Goal: Task Accomplishment & Management: Manage account settings

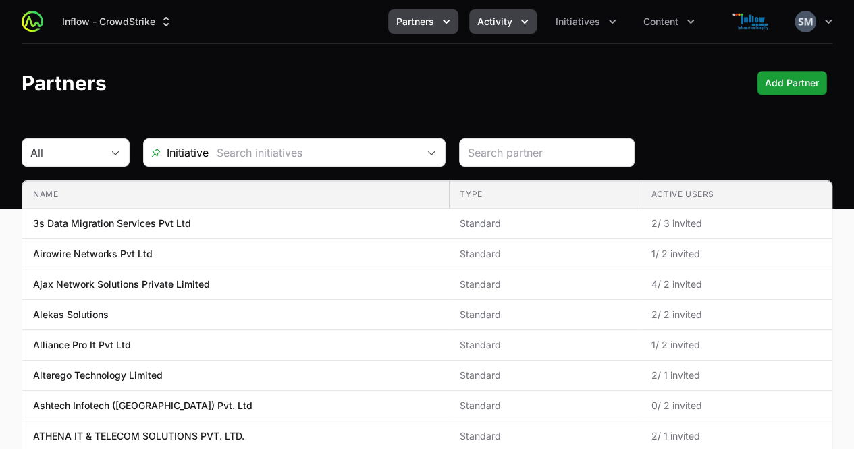
click at [497, 19] on span "Activity" at bounding box center [494, 22] width 35 height 14
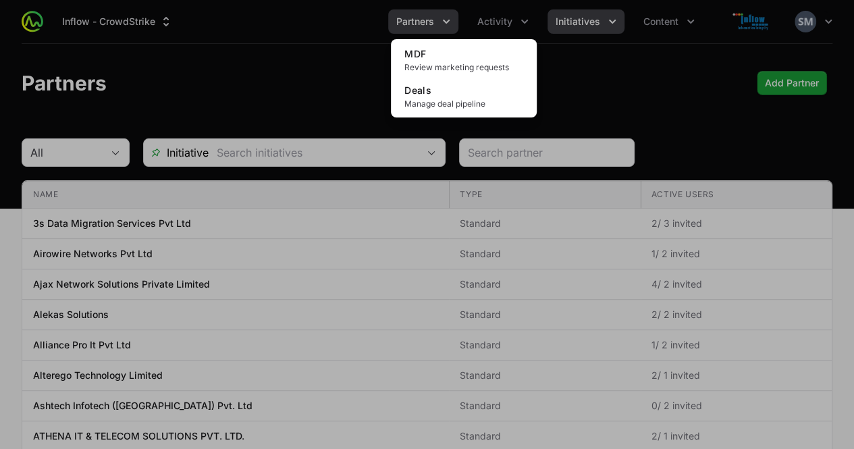
click at [573, 16] on div "Activity menu" at bounding box center [427, 224] width 854 height 449
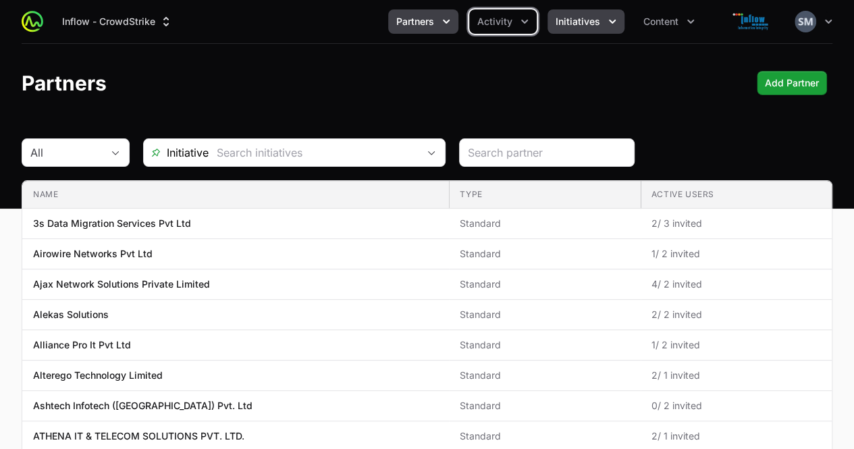
click at [574, 16] on span "Initiatives" at bounding box center [578, 22] width 45 height 14
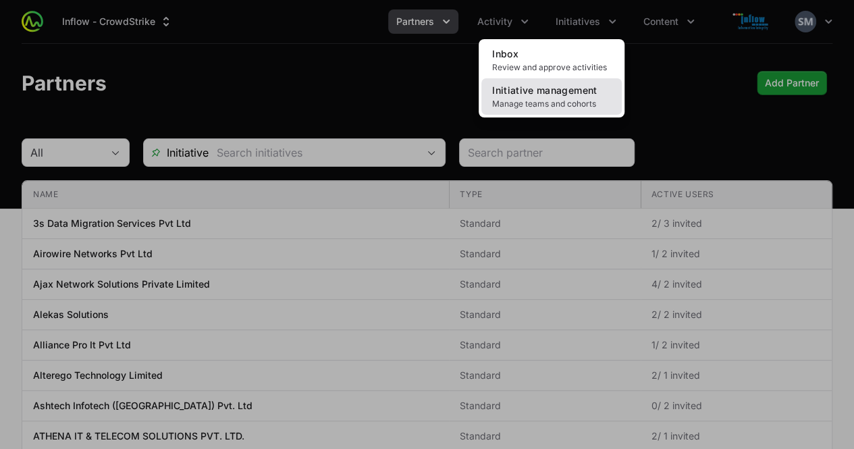
click at [547, 101] on span "Manage teams and cohorts" at bounding box center [551, 104] width 119 height 11
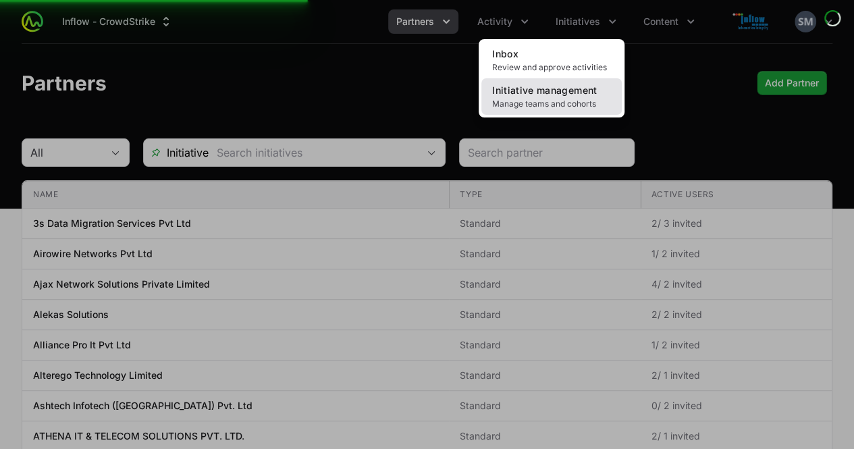
click at [526, 90] on span "Initiative management" at bounding box center [544, 89] width 105 height 11
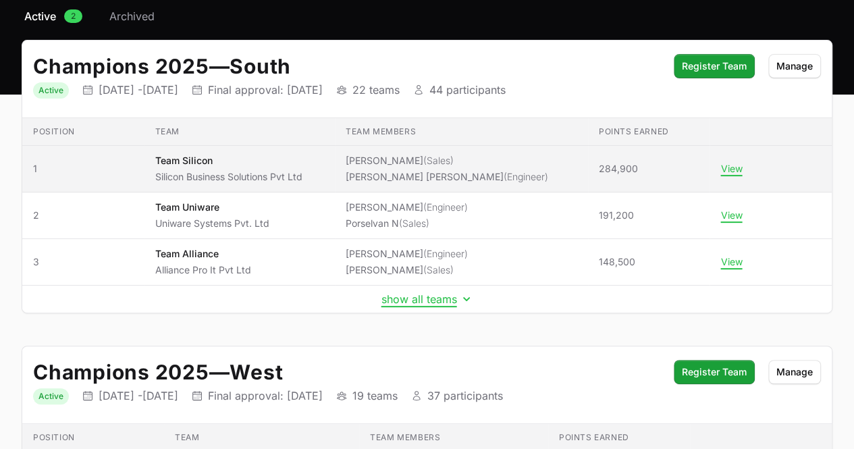
scroll to position [135, 0]
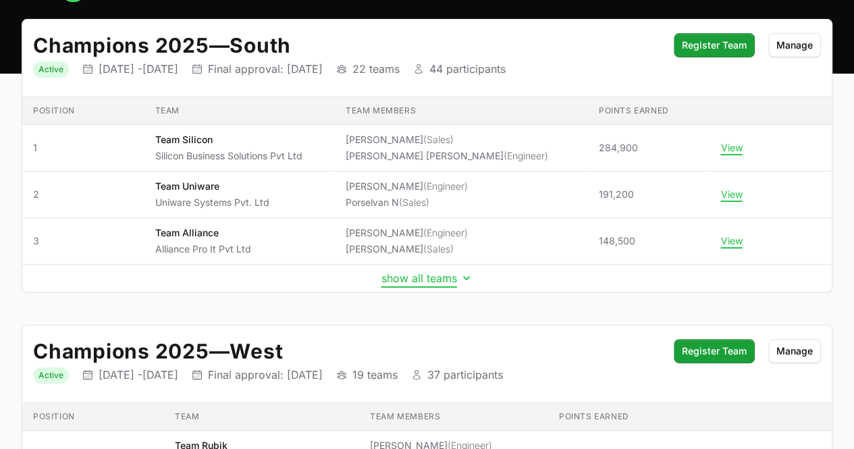
click at [413, 276] on button "show all teams" at bounding box center [427, 278] width 92 height 14
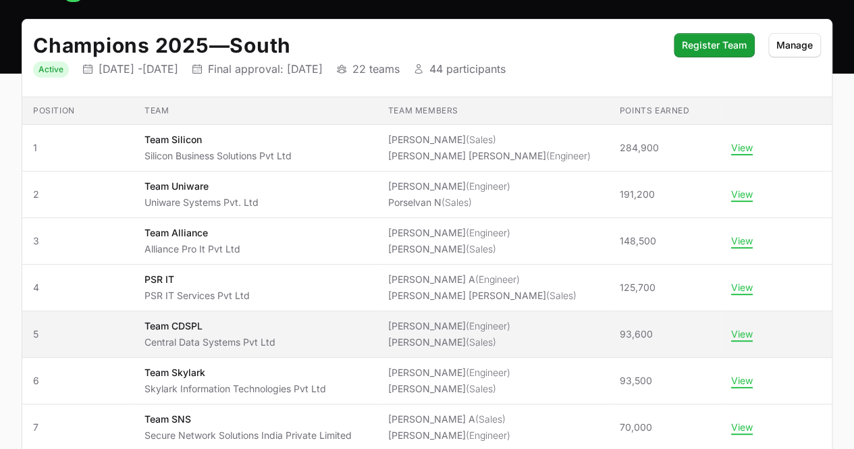
click at [184, 322] on p "Team CDSPL" at bounding box center [209, 326] width 131 height 14
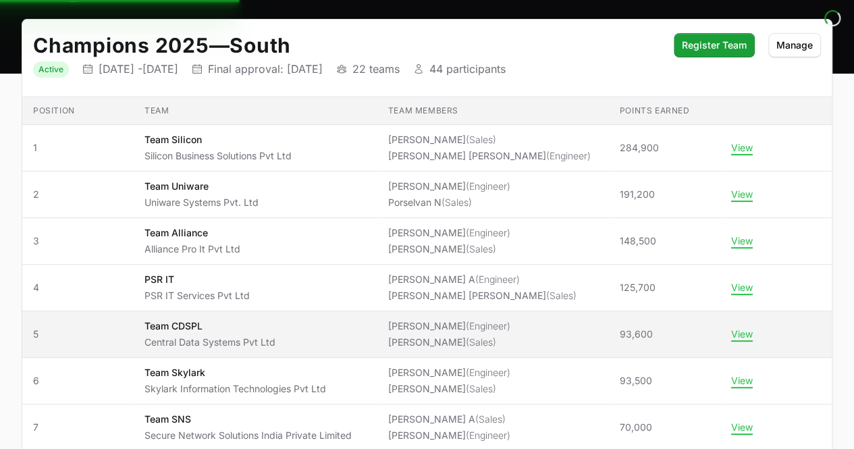
click at [183, 322] on p "Team CDSPL" at bounding box center [209, 326] width 131 height 14
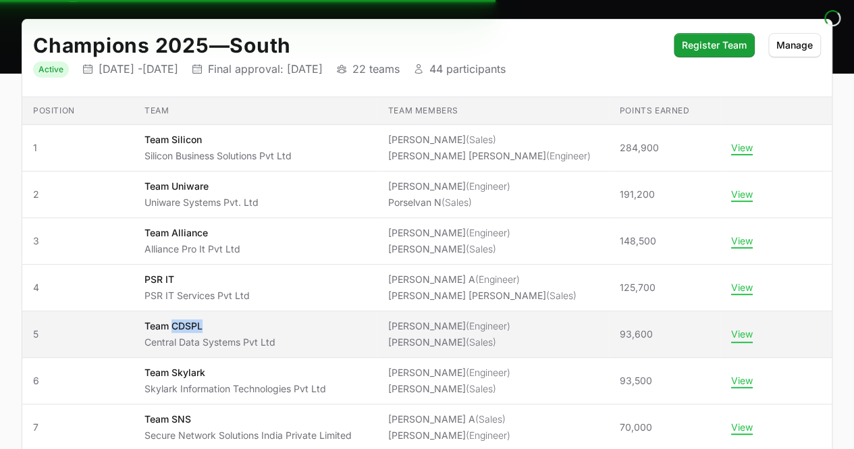
click at [735, 335] on button "View" at bounding box center [742, 334] width 22 height 12
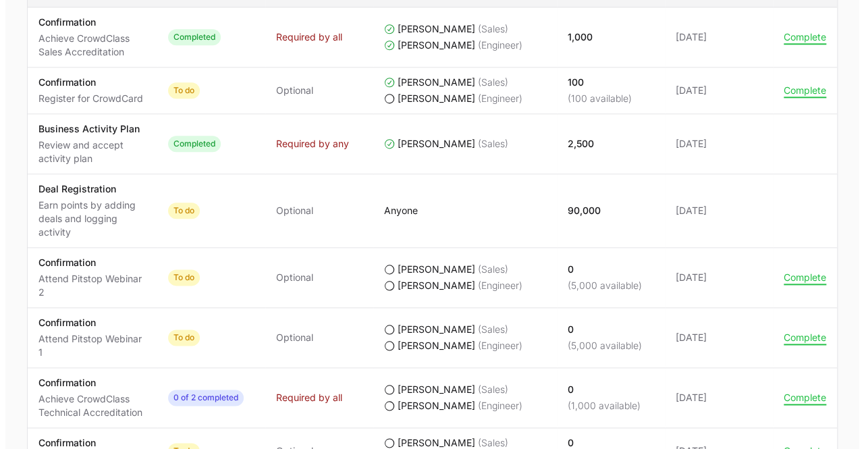
scroll to position [743, 0]
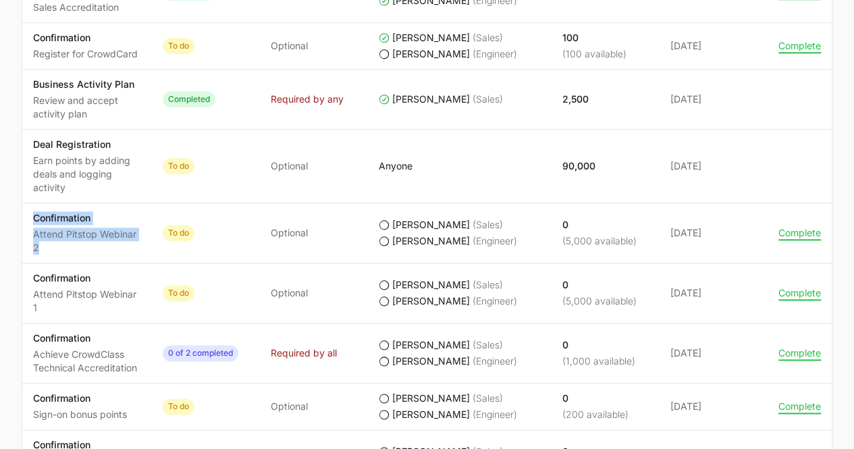
drag, startPoint x: 53, startPoint y: 246, endPoint x: 28, endPoint y: 217, distance: 38.7
click at [28, 217] on td "Activity Confirmation Attend Pitstop Webinar 2" at bounding box center [87, 233] width 130 height 60
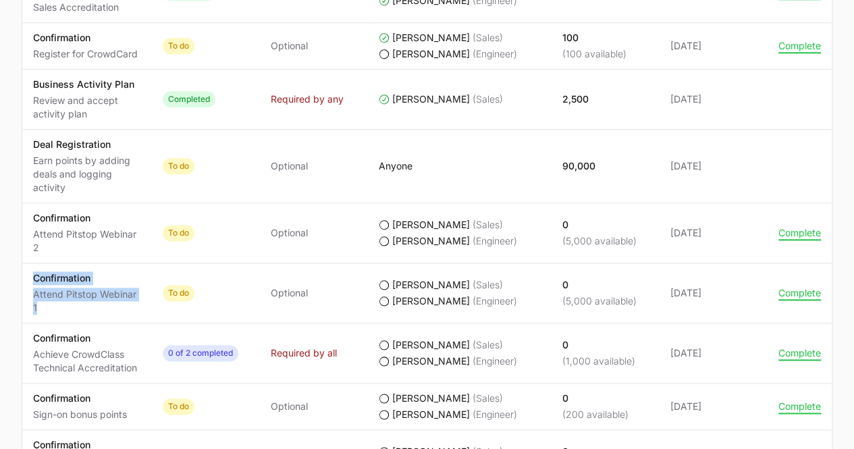
drag, startPoint x: 54, startPoint y: 317, endPoint x: 24, endPoint y: 279, distance: 48.6
click at [24, 277] on td "Activity Confirmation Attend Pitstop Webinar 1" at bounding box center [87, 293] width 130 height 60
click at [55, 302] on p "Attend Pitstop Webinar 1" at bounding box center [87, 301] width 108 height 27
click at [797, 292] on button "Complete" at bounding box center [799, 293] width 43 height 12
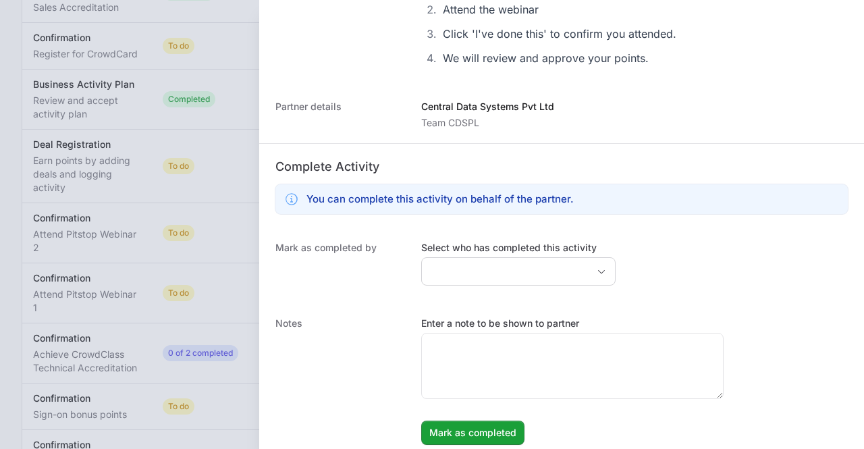
scroll to position [224, 0]
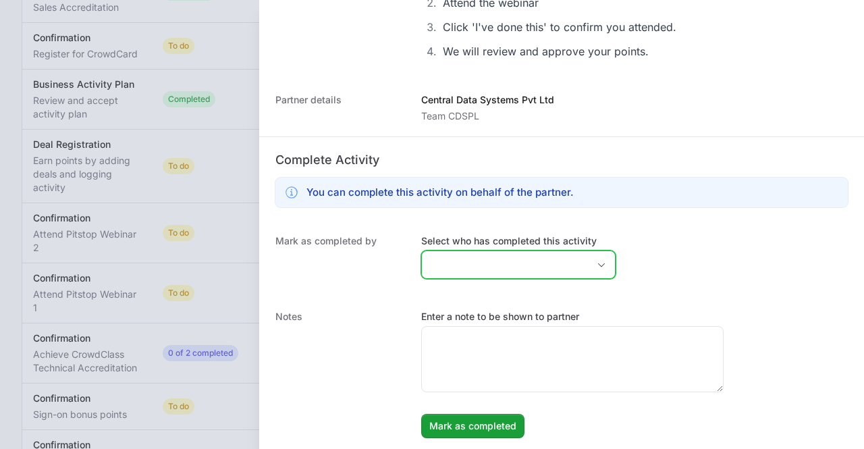
click at [596, 265] on icon "Open" at bounding box center [601, 265] width 11 height 5
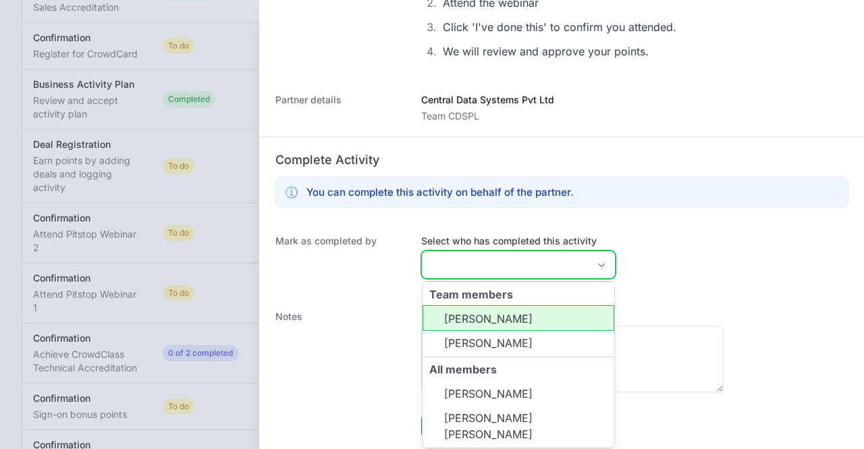
click at [532, 319] on li "[PERSON_NAME]" at bounding box center [519, 318] width 192 height 26
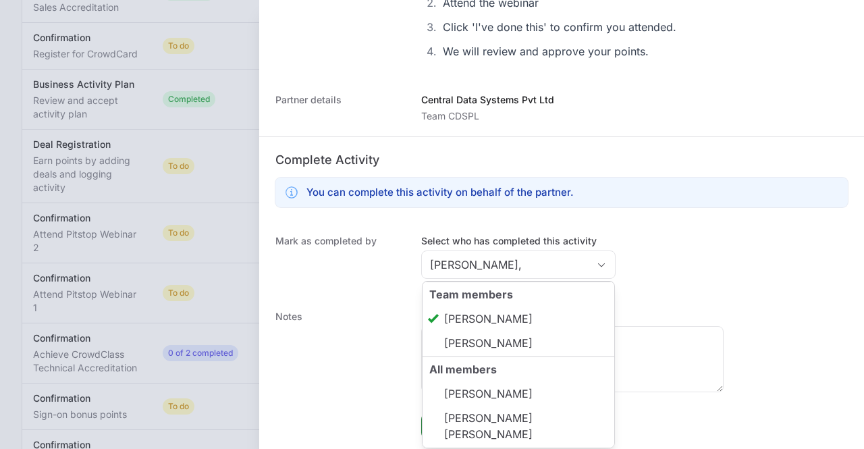
click at [639, 305] on div "Notes Enter a note to be shown to partner [PERSON_NAME] as completed [PERSON_NA…" at bounding box center [561, 373] width 605 height 155
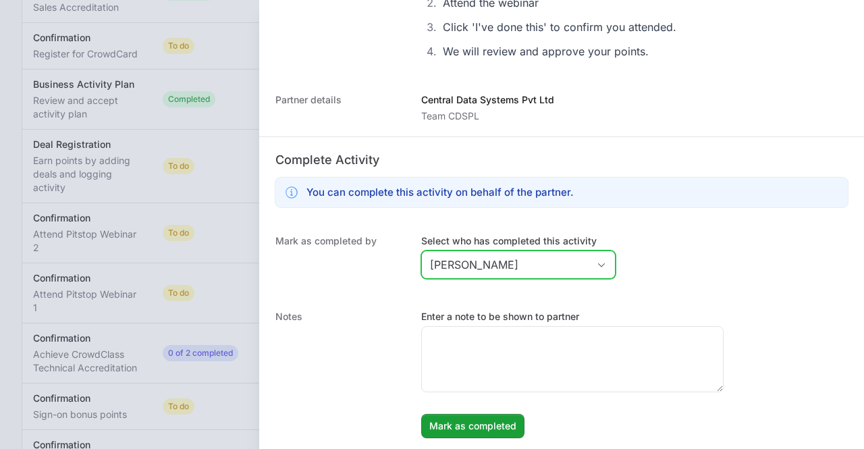
click at [588, 267] on div "Open" at bounding box center [601, 264] width 27 height 27
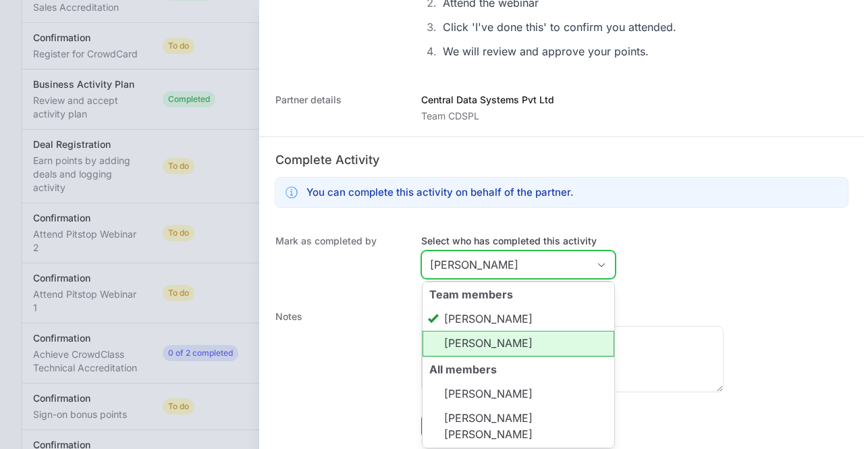
click at [541, 343] on li "[PERSON_NAME]" at bounding box center [519, 344] width 192 height 26
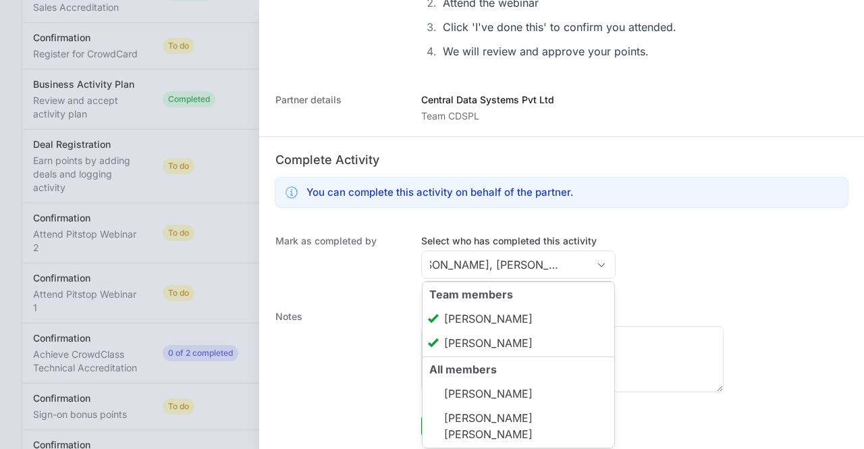
type input "[PERSON_NAME], [PERSON_NAME]"
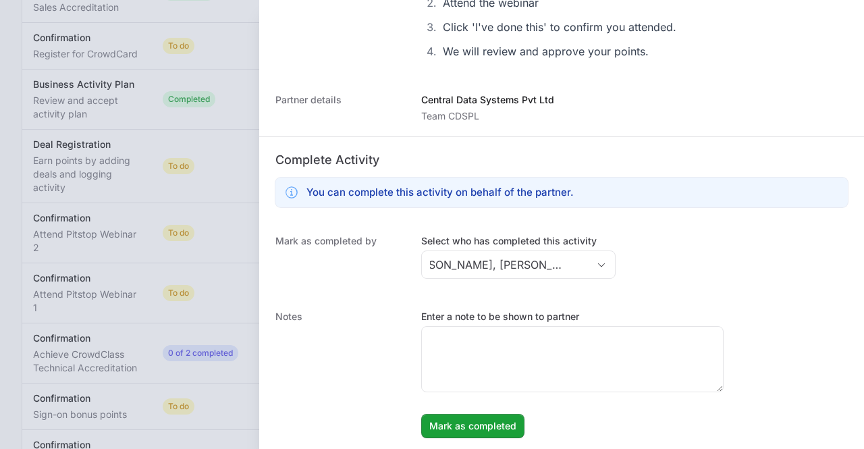
click at [632, 323] on div "Enter a note to be shown to partner" at bounding box center [572, 351] width 302 height 82
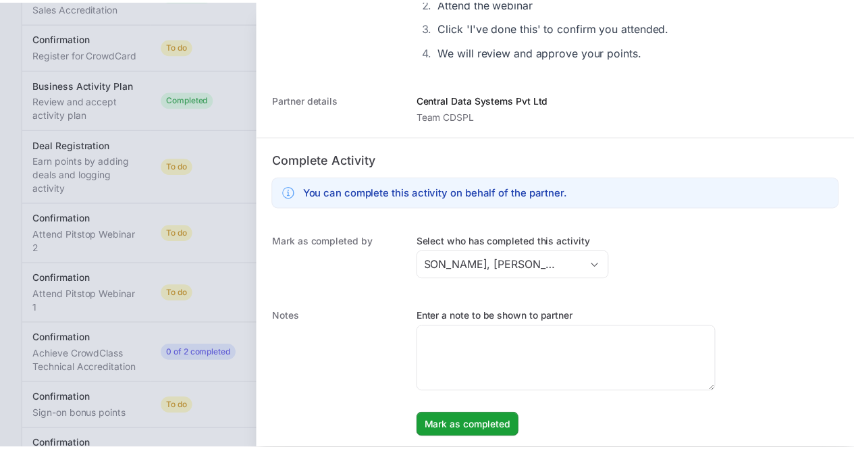
scroll to position [0, 0]
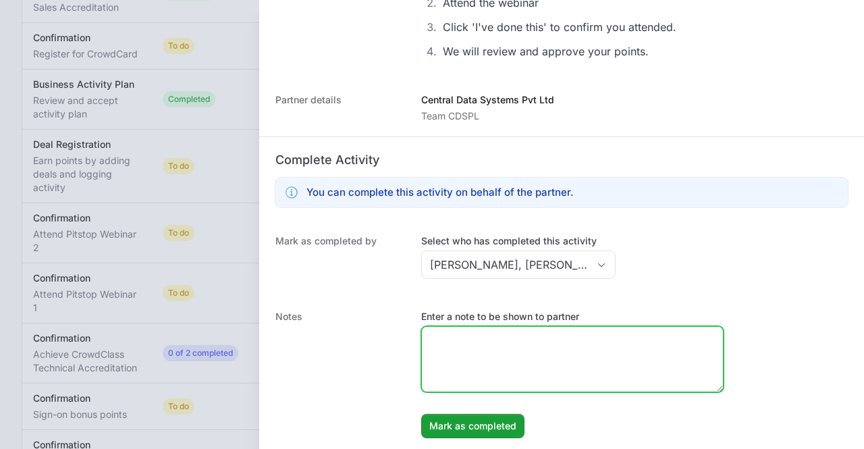
click at [604, 349] on textarea "Enter a note to be shown to partner" at bounding box center [572, 359] width 301 height 65
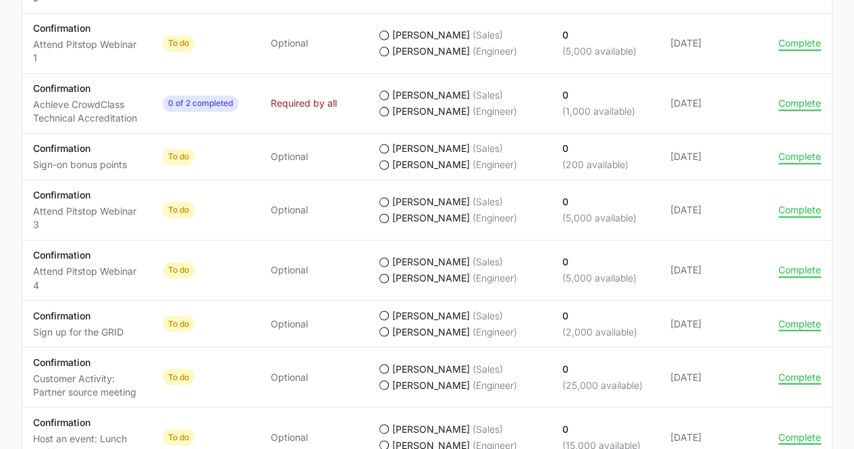
scroll to position [1013, 0]
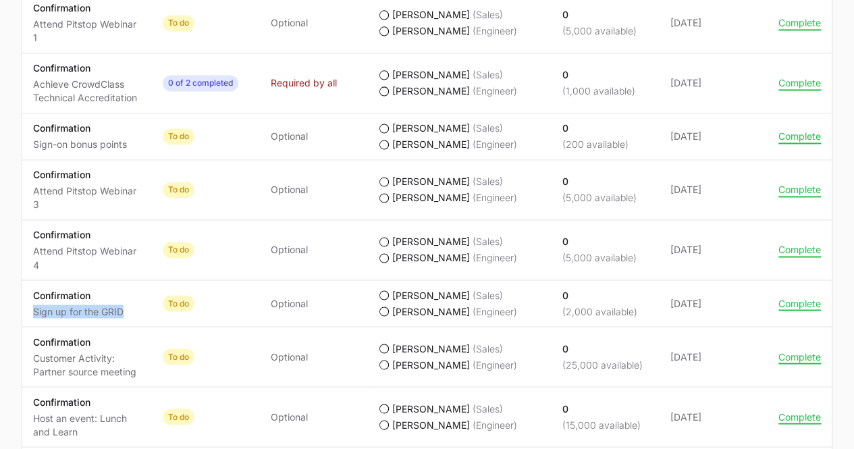
drag, startPoint x: 130, startPoint y: 304, endPoint x: 22, endPoint y: 310, distance: 108.2
click at [22, 310] on td "Activity Confirmation Sign up for the GRID" at bounding box center [87, 303] width 130 height 47
click at [146, 300] on td "Activity Confirmation Sign up for the GRID" at bounding box center [87, 303] width 130 height 47
drag, startPoint x: 146, startPoint y: 300, endPoint x: 31, endPoint y: 290, distance: 115.3
click at [31, 290] on td "Activity Confirmation Sign up for the GRID" at bounding box center [87, 303] width 130 height 47
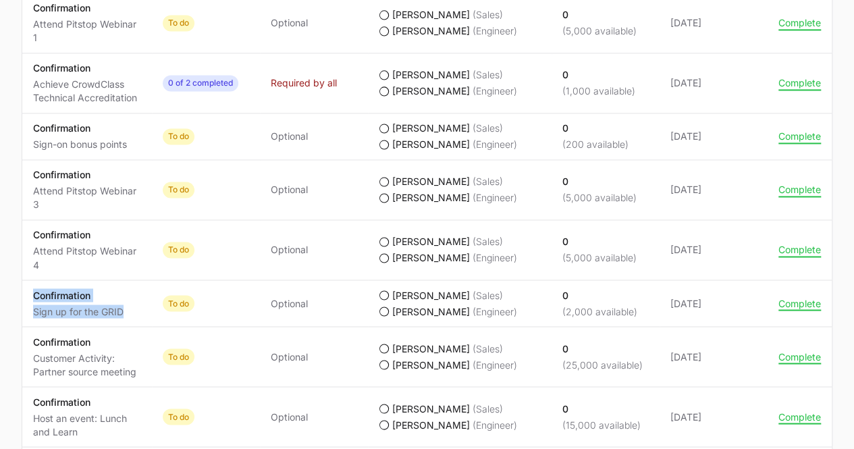
click at [31, 288] on td "Activity Confirmation Sign up for the GRID" at bounding box center [87, 303] width 130 height 47
drag, startPoint x: 127, startPoint y: 309, endPoint x: 30, endPoint y: 294, distance: 97.8
click at [30, 294] on td "Activity Confirmation Sign up for the GRID" at bounding box center [87, 303] width 130 height 47
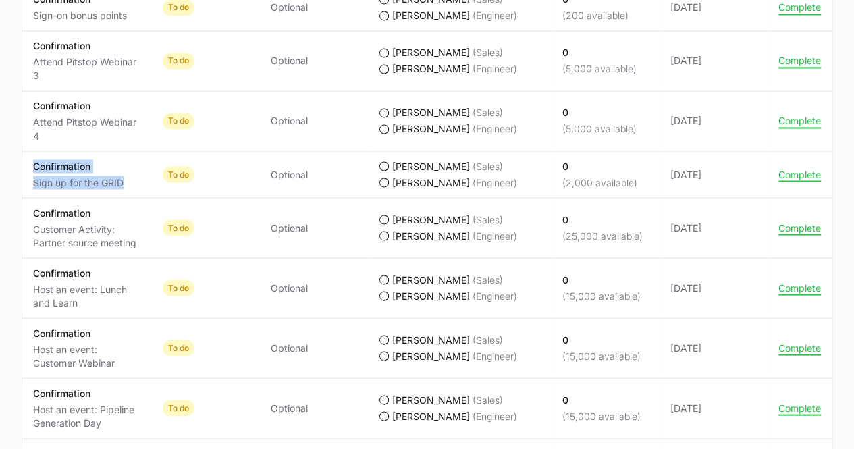
scroll to position [1148, 0]
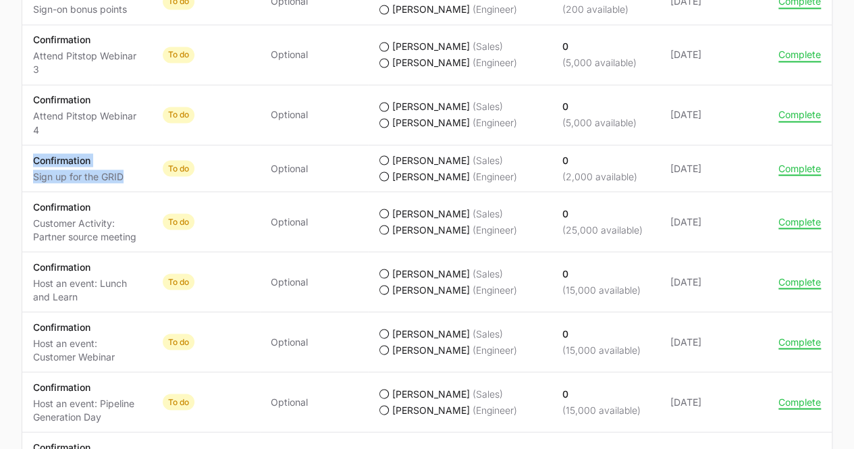
click at [132, 180] on td "Activity Confirmation Sign up for the GRID" at bounding box center [87, 168] width 130 height 47
click at [132, 173] on span "Confirmation Sign up for the GRID" at bounding box center [87, 168] width 108 height 30
drag, startPoint x: 124, startPoint y: 174, endPoint x: 32, endPoint y: 173, distance: 92.5
click at [32, 173] on td "Activity Confirmation Sign up for the GRID" at bounding box center [87, 168] width 130 height 47
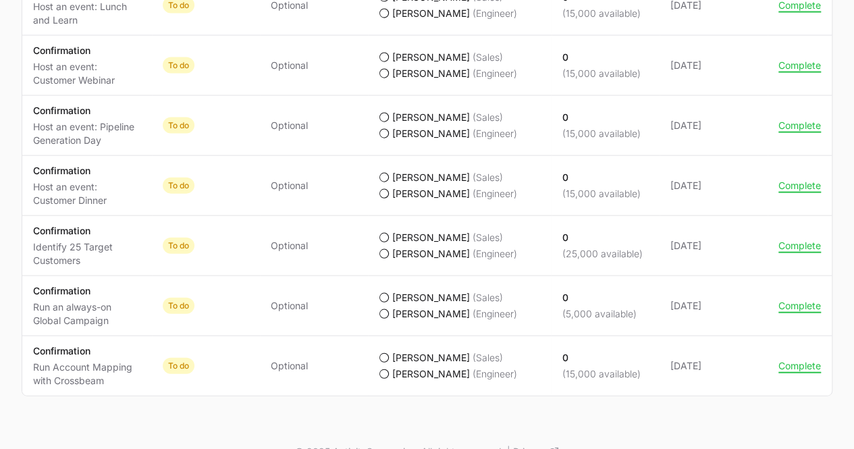
scroll to position [1442, 0]
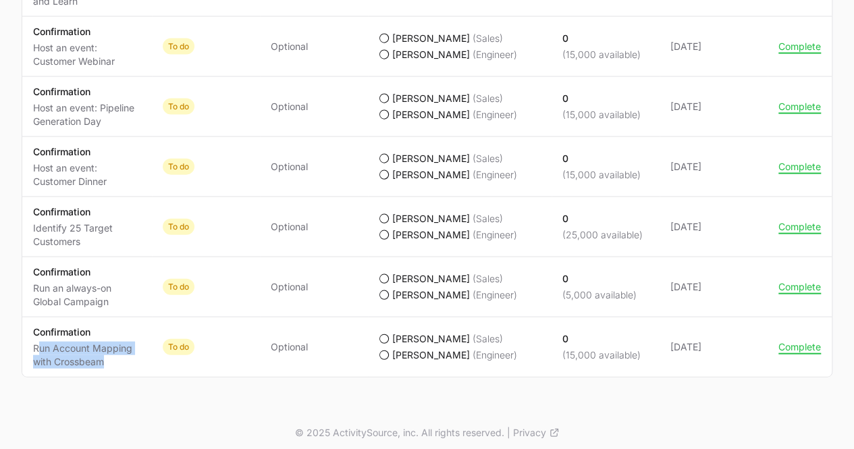
drag, startPoint x: 36, startPoint y: 344, endPoint x: 107, endPoint y: 360, distance: 72.2
click at [107, 360] on p "Run Account Mapping with Crossbeam" at bounding box center [87, 355] width 108 height 27
drag, startPoint x: 110, startPoint y: 358, endPoint x: 31, endPoint y: 342, distance: 80.8
click at [31, 342] on td "Activity Confirmation Run Account Mapping with Crossbeam" at bounding box center [87, 347] width 130 height 60
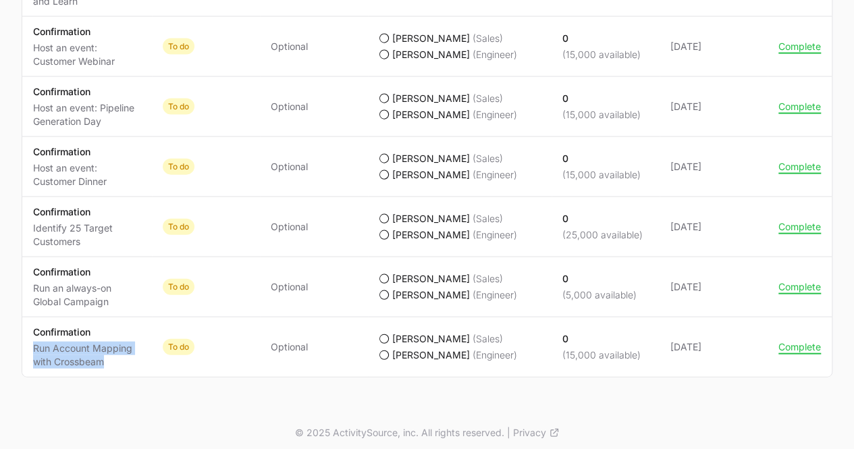
click at [109, 354] on p "Run Account Mapping with Crossbeam" at bounding box center [87, 355] width 108 height 27
drag, startPoint x: 112, startPoint y: 360, endPoint x: 27, endPoint y: 341, distance: 87.1
click at [27, 341] on td "Activity Confirmation Run Account Mapping with Crossbeam" at bounding box center [87, 347] width 130 height 60
click at [107, 356] on p "Run Account Mapping with Crossbeam" at bounding box center [87, 355] width 108 height 27
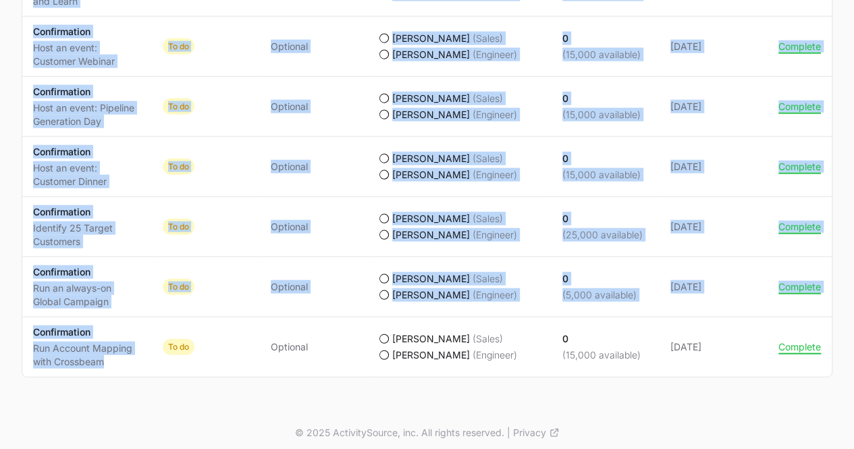
drag, startPoint x: 103, startPoint y: 361, endPoint x: 16, endPoint y: 339, distance: 89.9
click at [99, 350] on p "Run Account Mapping with Crossbeam" at bounding box center [87, 355] width 108 height 27
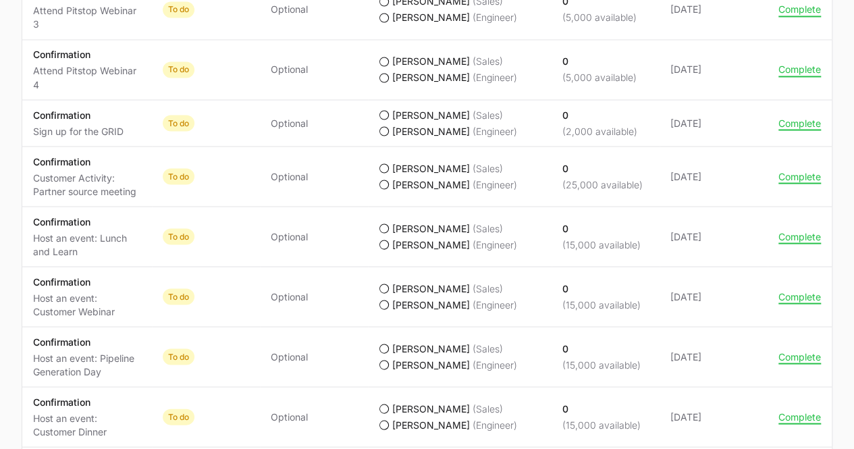
scroll to position [1172, 0]
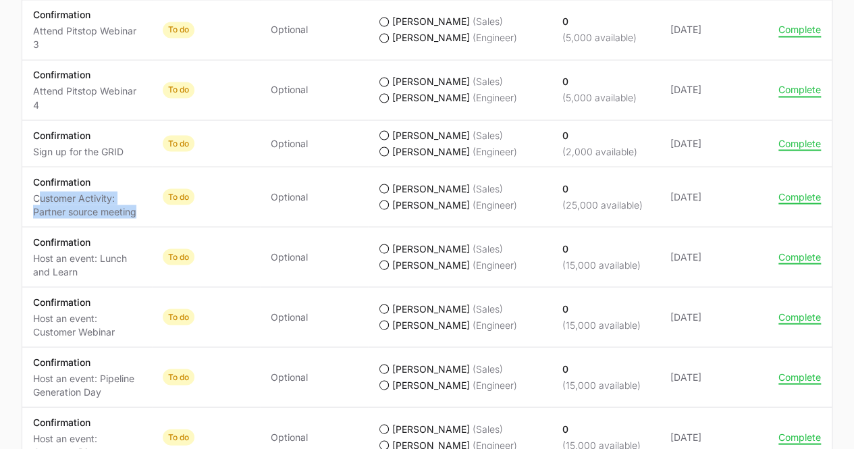
drag, startPoint x: 36, startPoint y: 191, endPoint x: 138, endPoint y: 207, distance: 102.4
click at [138, 207] on p "Customer Activity: Partner source meeting" at bounding box center [87, 204] width 108 height 27
drag, startPoint x: 142, startPoint y: 205, endPoint x: 34, endPoint y: 195, distance: 109.1
click at [34, 195] on td "Activity Confirmation Customer Activity: Partner source meeting" at bounding box center [87, 197] width 130 height 60
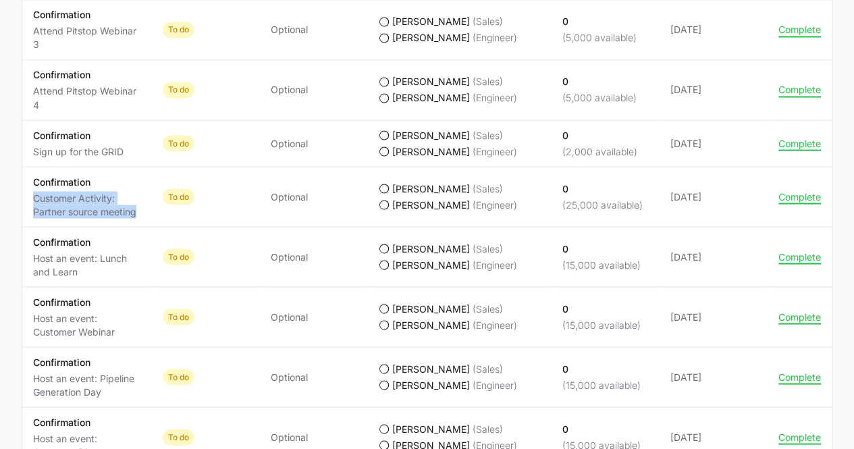
click at [122, 204] on p "Customer Activity: Partner source meeting" at bounding box center [87, 204] width 108 height 27
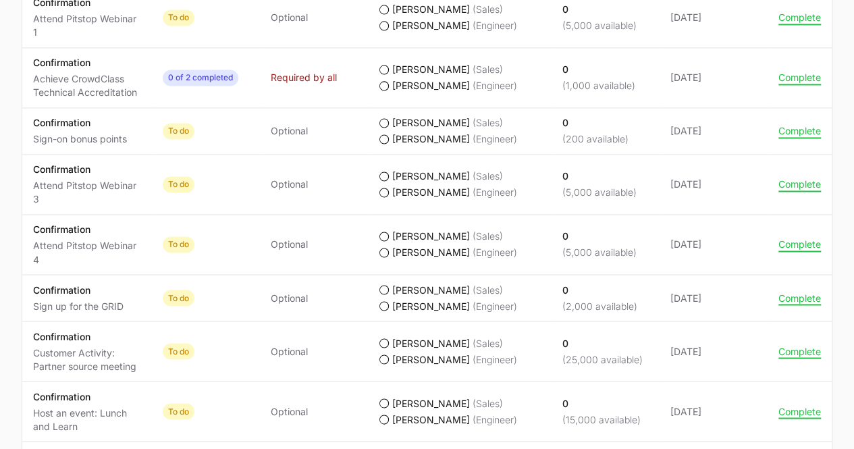
scroll to position [1033, 0]
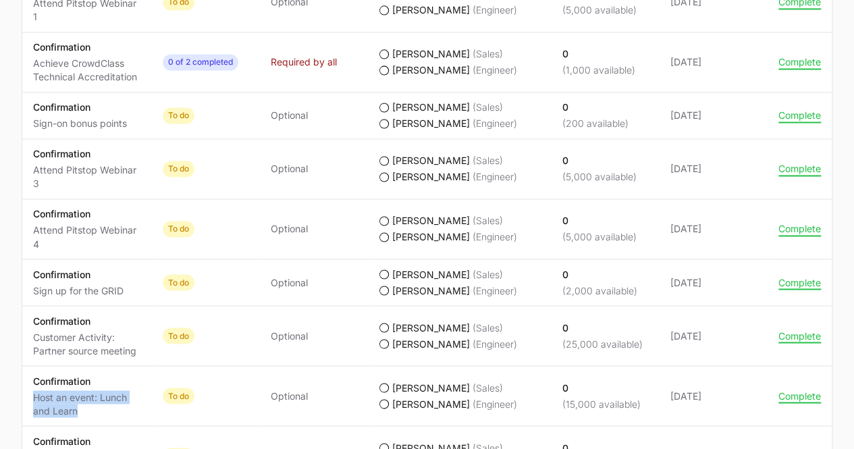
drag, startPoint x: 92, startPoint y: 408, endPoint x: 28, endPoint y: 397, distance: 65.0
click at [28, 397] on td "Activity Confirmation Host an event: Lunch and Learn" at bounding box center [87, 396] width 130 height 60
click at [70, 407] on p "Host an event: Lunch and Learn" at bounding box center [87, 403] width 108 height 27
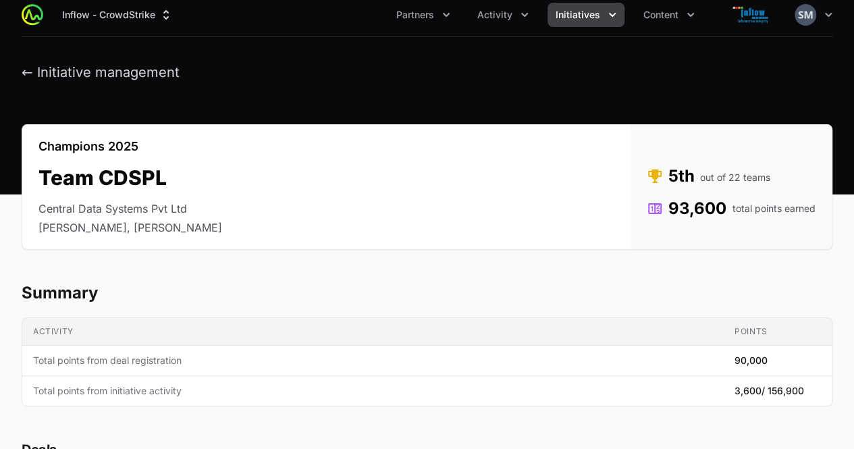
scroll to position [0, 0]
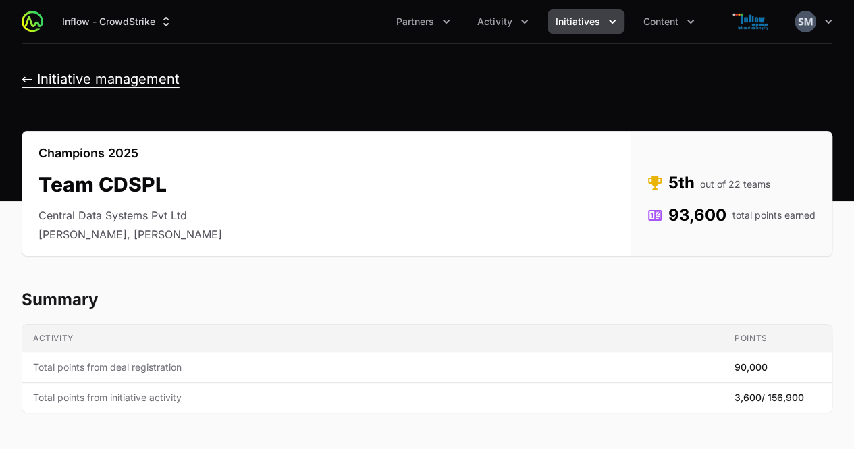
click at [23, 79] on button "← Initiative management" at bounding box center [101, 79] width 158 height 17
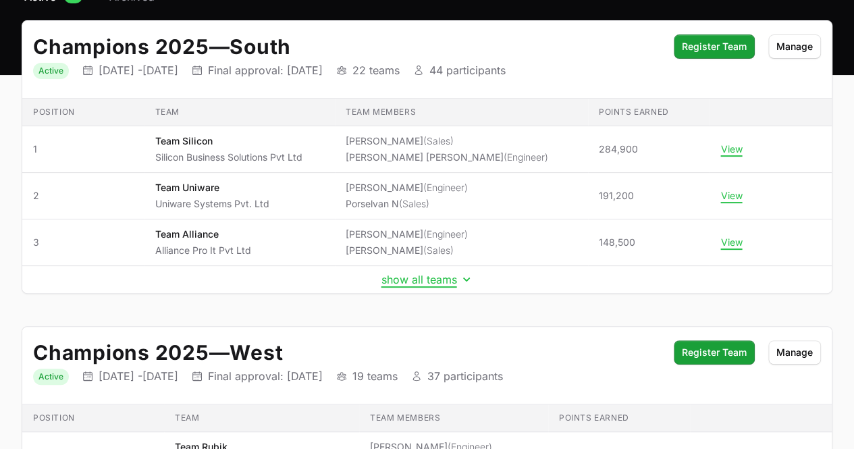
scroll to position [135, 0]
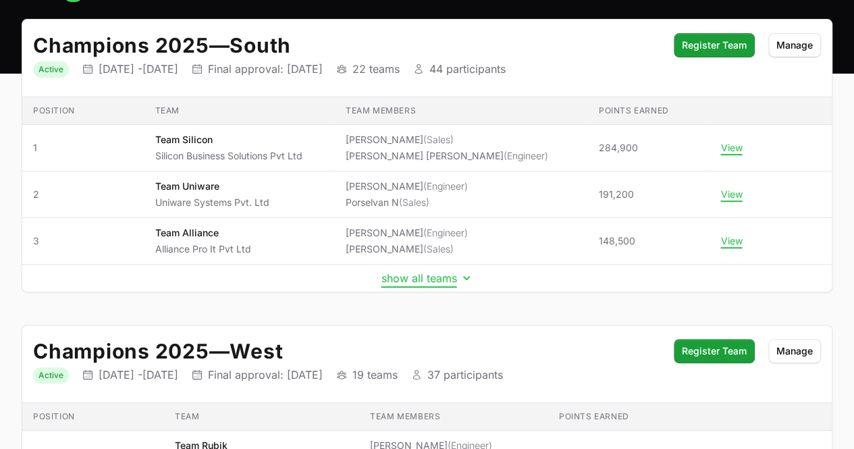
click at [429, 277] on button "show all teams" at bounding box center [427, 278] width 92 height 14
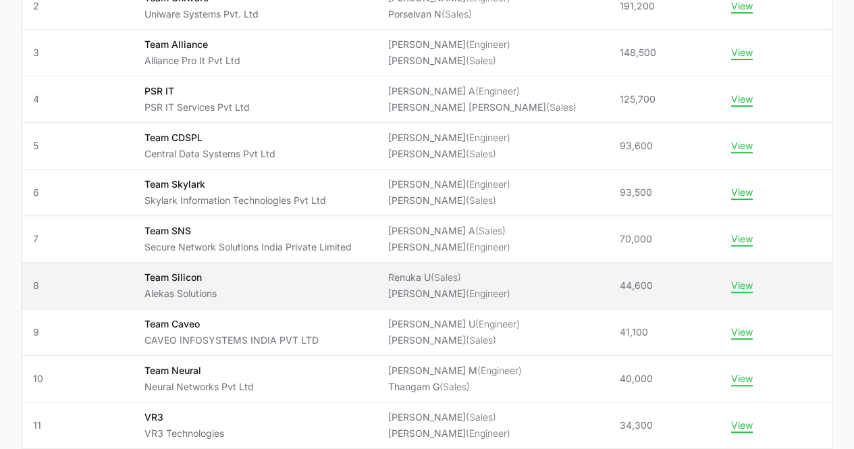
scroll to position [0, 0]
